Goal: Transaction & Acquisition: Purchase product/service

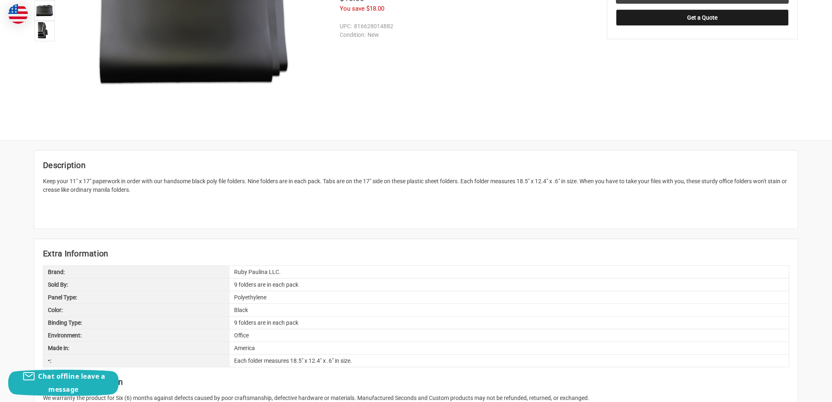
scroll to position [246, 0]
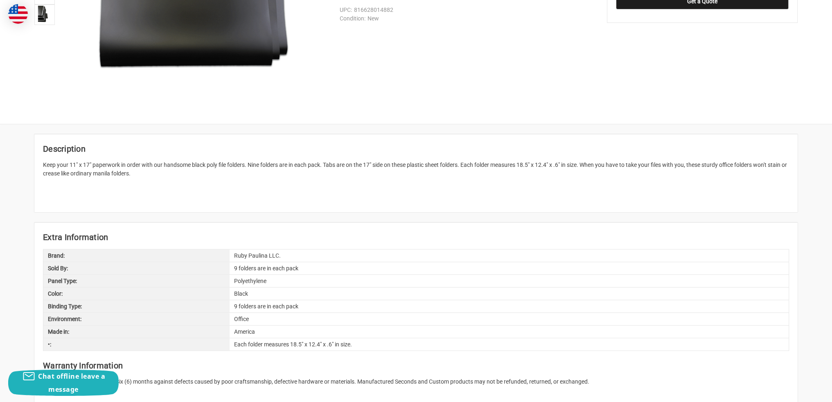
drag, startPoint x: 424, startPoint y: 212, endPoint x: 407, endPoint y: 224, distance: 20.1
click at [407, 224] on article "Extra Information Brand: Ruby Paulina LLC. Sold By: 9 folders are in each pack …" at bounding box center [415, 313] width 763 height 181
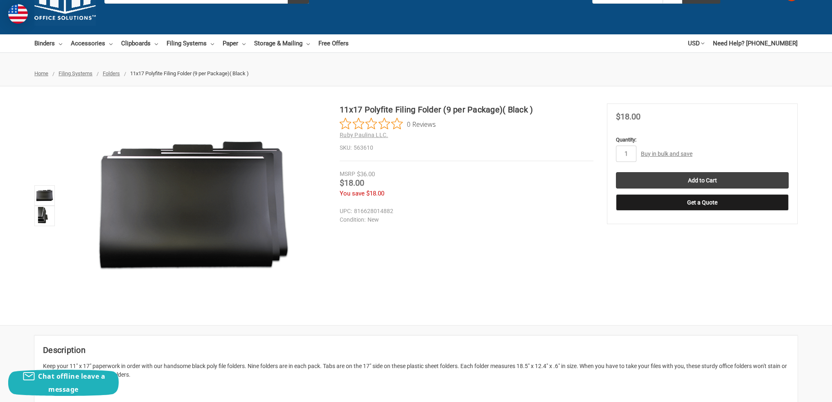
scroll to position [41, 0]
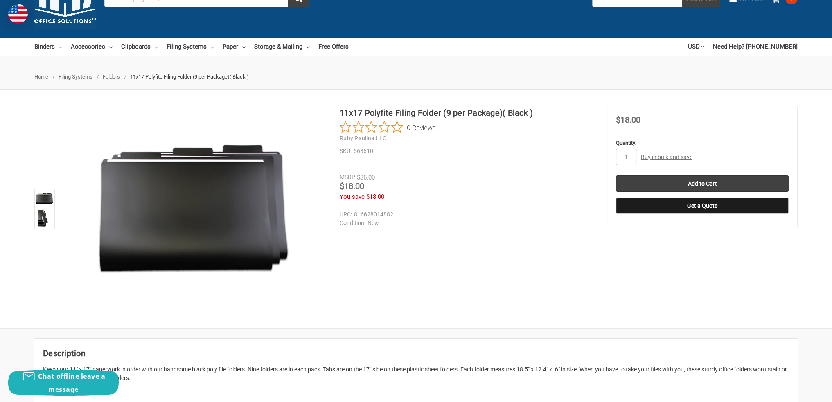
click at [655, 158] on link "Buy in bulk and save" at bounding box center [667, 157] width 52 height 7
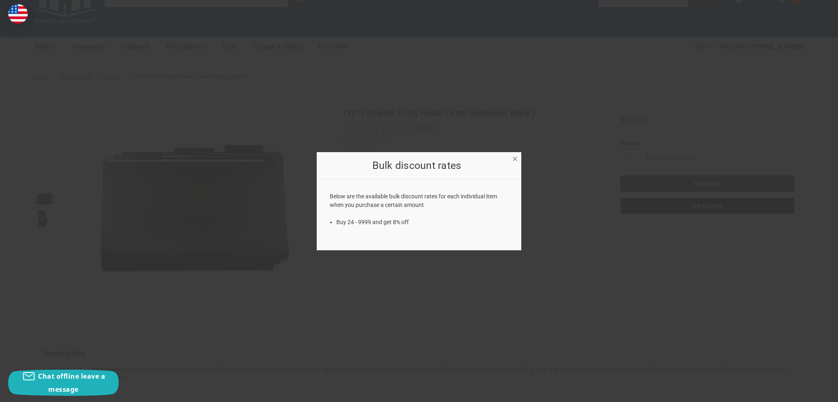
click at [516, 156] on span "×" at bounding box center [514, 159] width 5 height 12
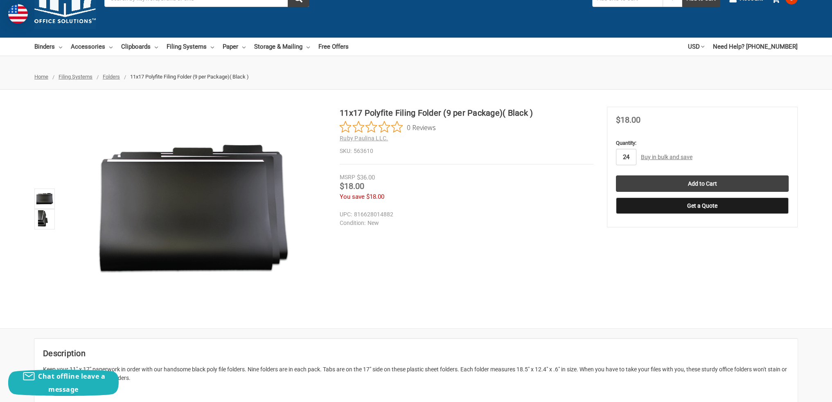
type input "24"
click at [598, 201] on section "11x17 Polyfite Filing Folder (9 per Package)( Black ) 0 Reviews Ruby Paulina LL…" at bounding box center [473, 159] width 267 height 104
click at [657, 183] on input "Add to Cart" at bounding box center [702, 184] width 173 height 16
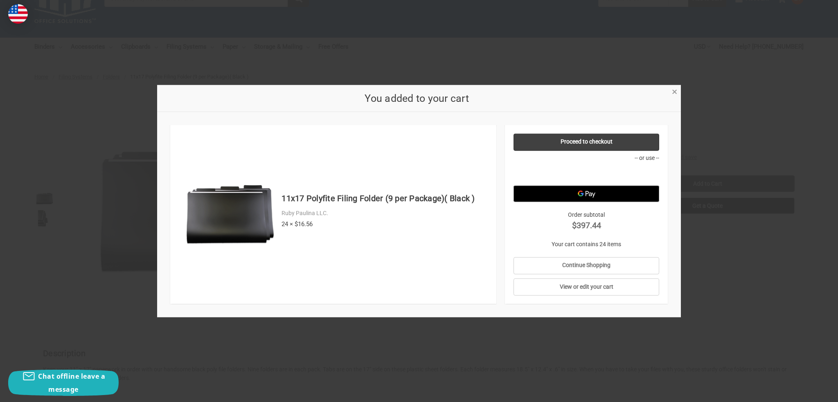
click at [674, 92] on span "×" at bounding box center [674, 92] width 5 height 12
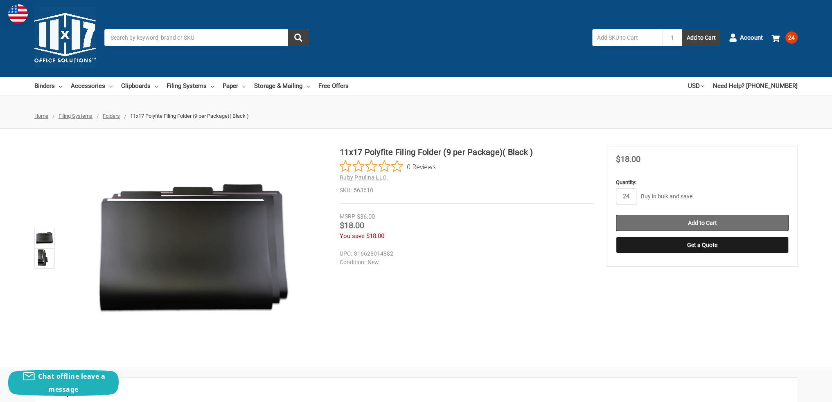
scroll to position [0, 0]
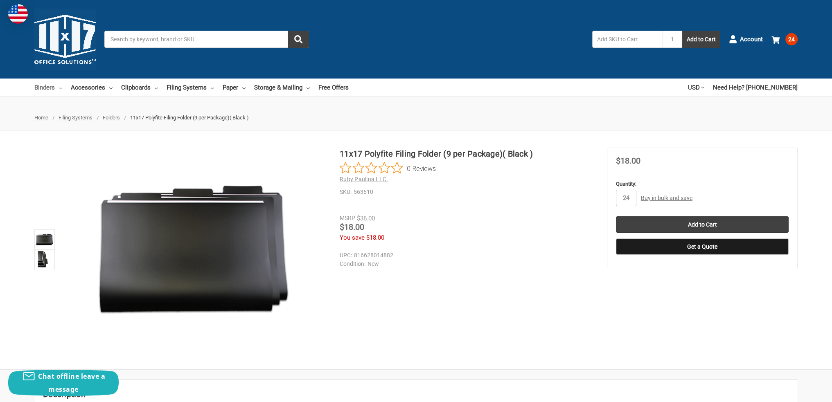
click at [49, 90] on link "Binders" at bounding box center [48, 88] width 28 height 18
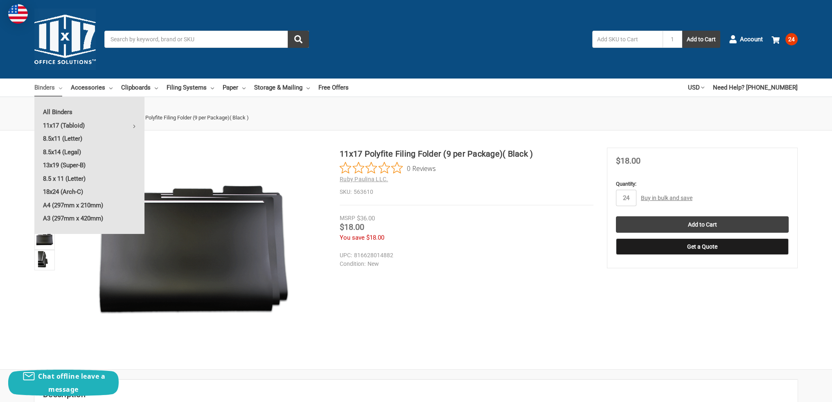
click at [52, 90] on link "Binders" at bounding box center [48, 88] width 28 height 18
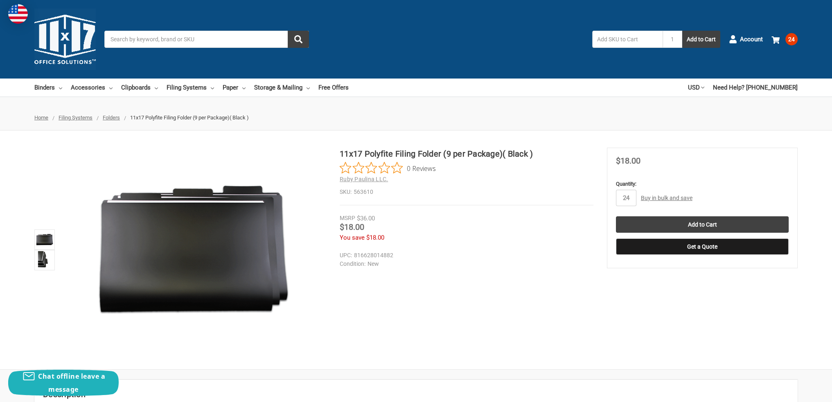
click at [110, 119] on span "Folders" at bounding box center [111, 118] width 17 height 6
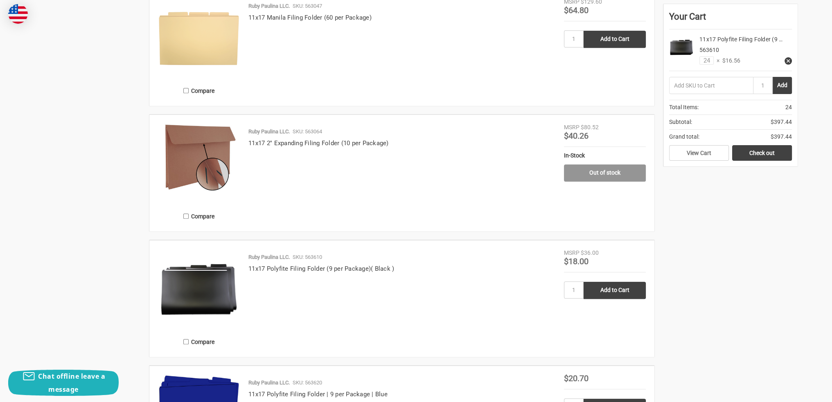
scroll to position [737, 0]
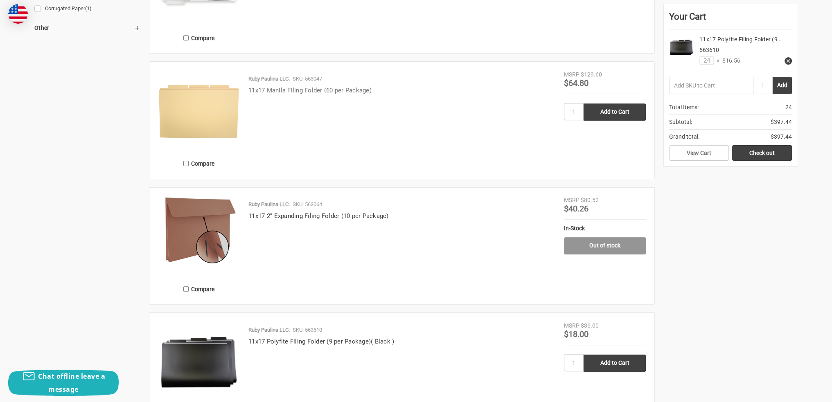
click at [323, 90] on link "11x17 Manila Filing Folder (60 per Package)" at bounding box center [309, 90] width 123 height 7
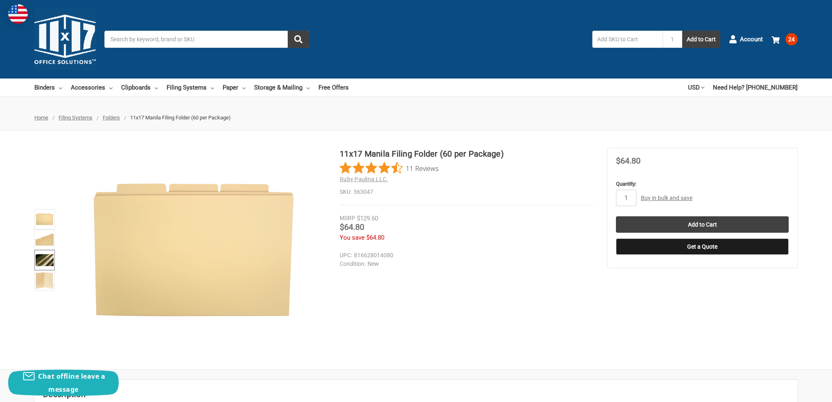
click at [43, 260] on img at bounding box center [45, 260] width 18 height 18
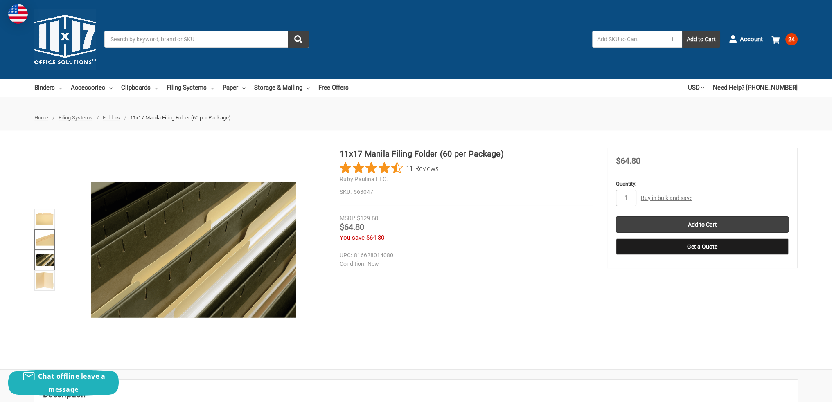
click at [47, 234] on img at bounding box center [45, 240] width 18 height 18
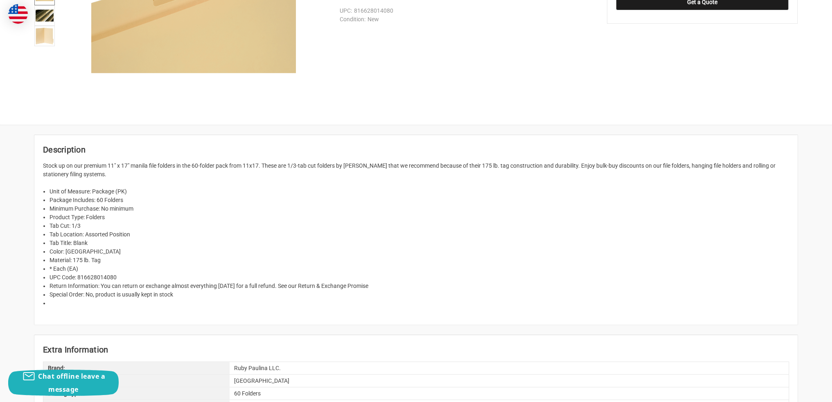
scroll to position [246, 0]
drag, startPoint x: 424, startPoint y: 213, endPoint x: 367, endPoint y: 220, distance: 57.7
click at [367, 220] on li "Product Type: Folders" at bounding box center [420, 216] width 740 height 9
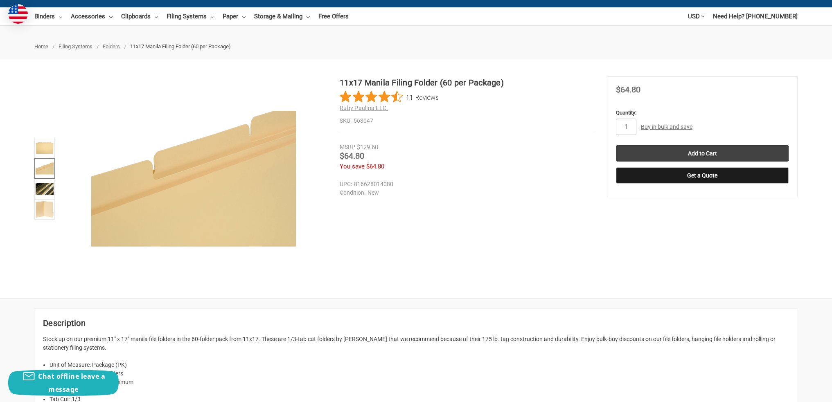
scroll to position [41, 0]
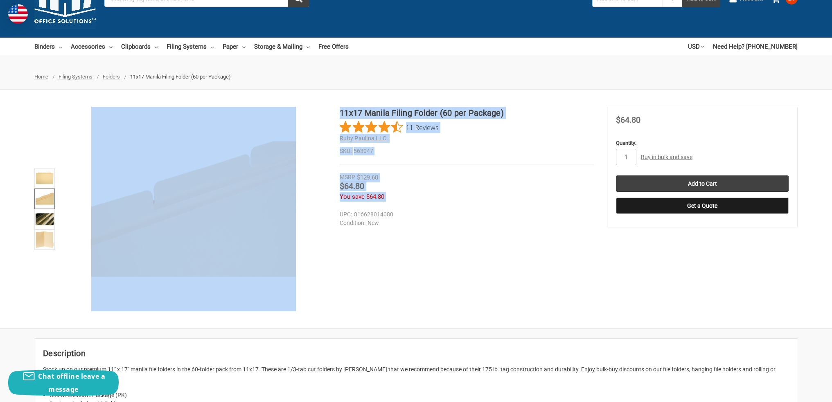
drag, startPoint x: 332, startPoint y: 111, endPoint x: 342, endPoint y: 111, distance: 10.2
click at [342, 111] on div "11x17 Manila Filing Folder (60 per Package) 11 Reviews Ruby Paulina LLC. SKU: 5…" at bounding box center [416, 209] width 832 height 205
click at [437, 144] on div "11x17 Manila Filing Folder (60 per Package) 11 Reviews Ruby Paulina LLC. SKU: 5…" at bounding box center [467, 136] width 254 height 58
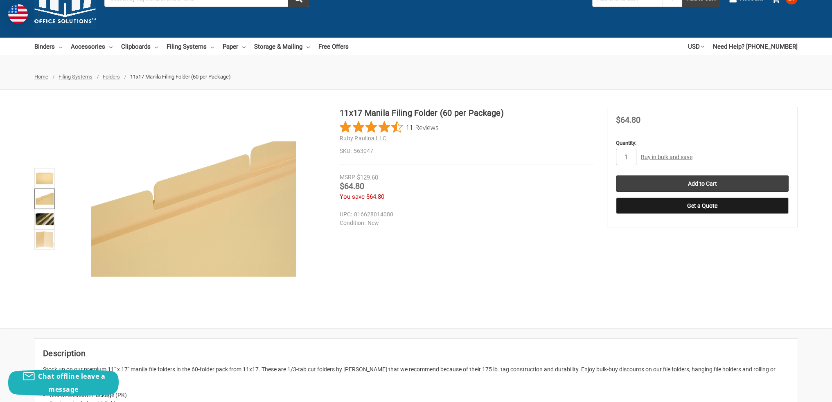
drag, startPoint x: 404, startPoint y: 139, endPoint x: 359, endPoint y: 150, distance: 46.9
click at [341, 149] on div "11x17 Manila Filing Folder (60 per Package) 11 Reviews Ruby Paulina LLC. SKU: 5…" at bounding box center [467, 136] width 254 height 58
drag, startPoint x: 379, startPoint y: 152, endPoint x: 361, endPoint y: 151, distance: 18.0
click at [361, 151] on dd "563047" at bounding box center [467, 151] width 254 height 9
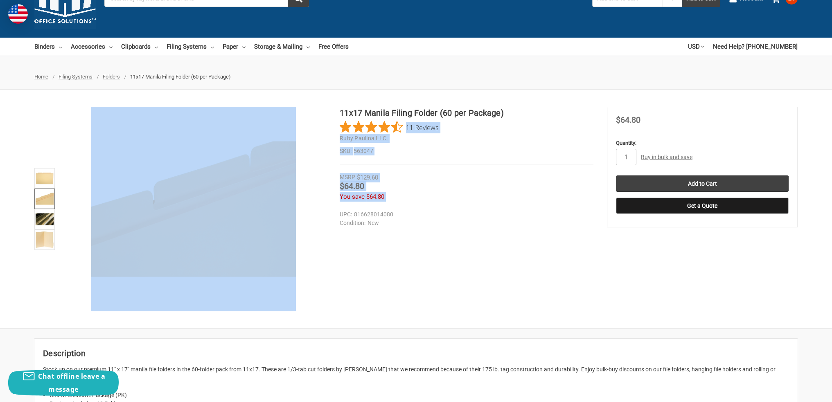
drag, startPoint x: 519, startPoint y: 111, endPoint x: 358, endPoint y: 128, distance: 162.2
click at [338, 120] on div "11x17 Manila Filing Folder (60 per Package) 11 Reviews Ruby Paulina LLC. SKU: 5…" at bounding box center [416, 209] width 832 height 205
click at [398, 143] on div "11x17 Manila Filing Folder (60 per Package) 11 Reviews Ruby Paulina LLC. SKU: 5…" at bounding box center [467, 136] width 254 height 58
click at [340, 113] on div "11x17 Manila Filing Folder (60 per Package) 11 Reviews Ruby Paulina LLC. SKU: 5…" at bounding box center [416, 209] width 832 height 205
copy div "11x17 Manila Filing Folder (60 per Package) 11 Reviews Ruby Paulina LLC. SKU: 5…"
